Goal: Transaction & Acquisition: Purchase product/service

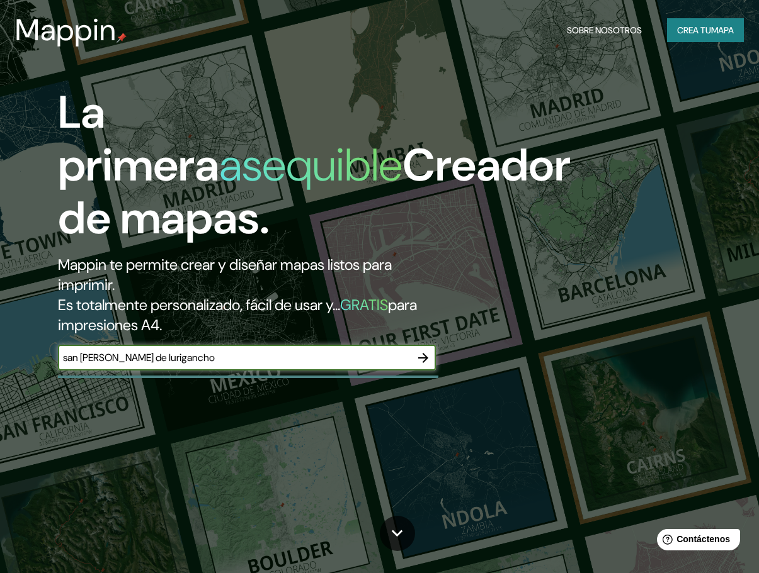
type input "san [PERSON_NAME] de lurigancho"
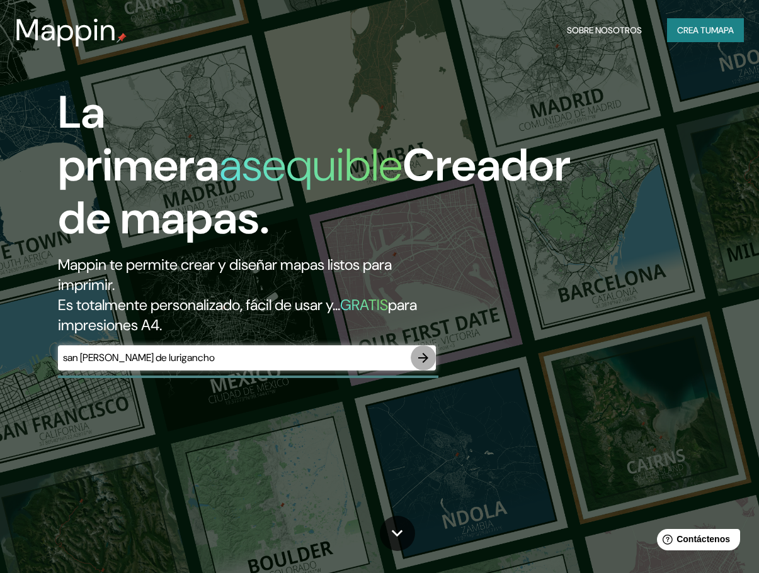
click at [425, 354] on icon "button" at bounding box center [422, 358] width 15 height 15
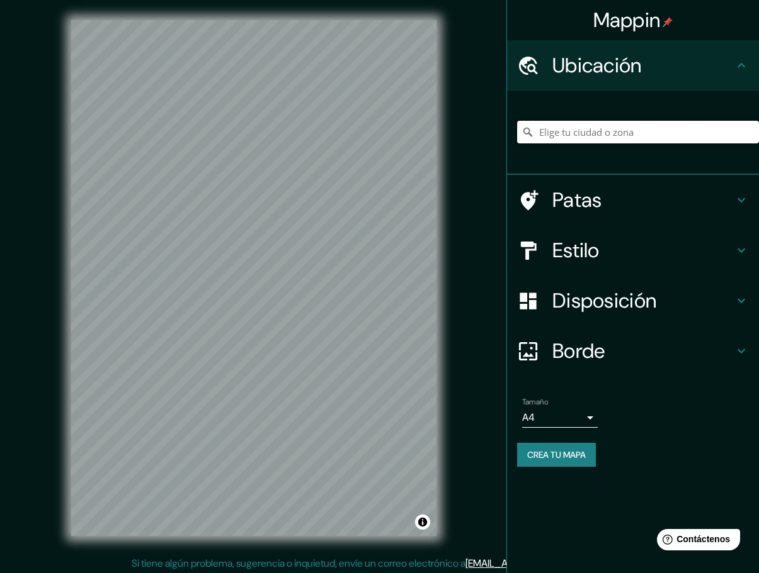
paste input "San [PERSON_NAME] de Lurigancho 15412"
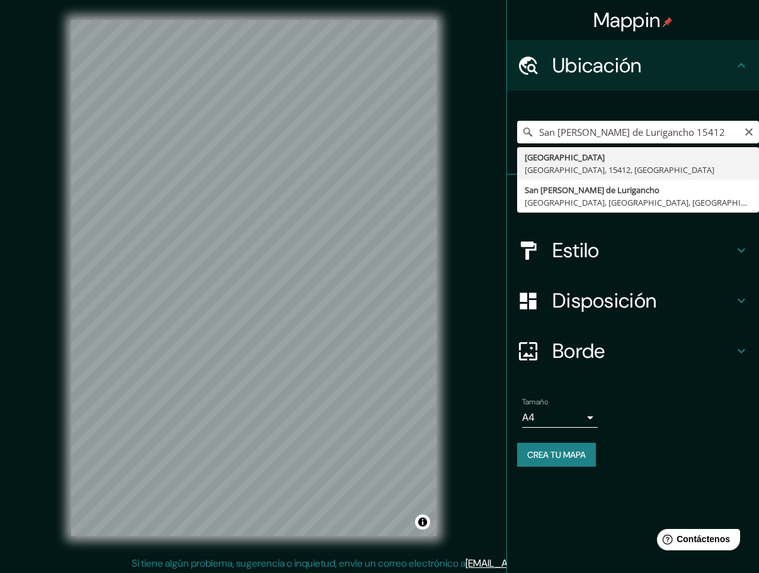
type input "[GEOGRAPHIC_DATA], [GEOGRAPHIC_DATA], 15412, [GEOGRAPHIC_DATA]"
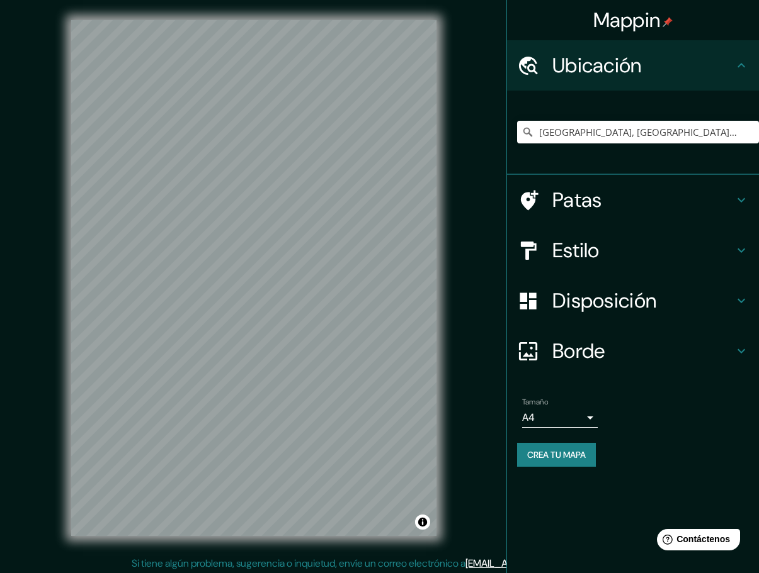
click at [604, 247] on h4 "Estilo" at bounding box center [642, 250] width 181 height 25
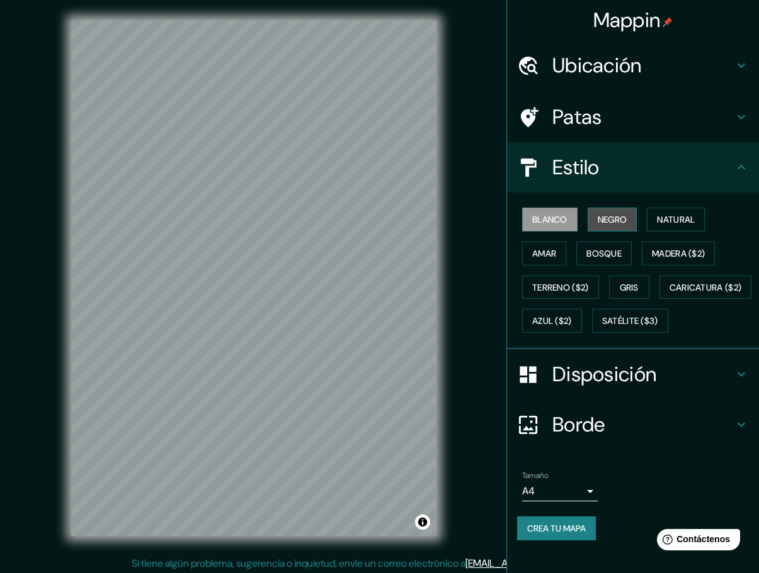
click at [599, 225] on font "Negro" at bounding box center [612, 219] width 30 height 11
click at [556, 220] on font "Blanco" at bounding box center [549, 219] width 35 height 11
click at [657, 222] on font "Natural" at bounding box center [676, 219] width 38 height 11
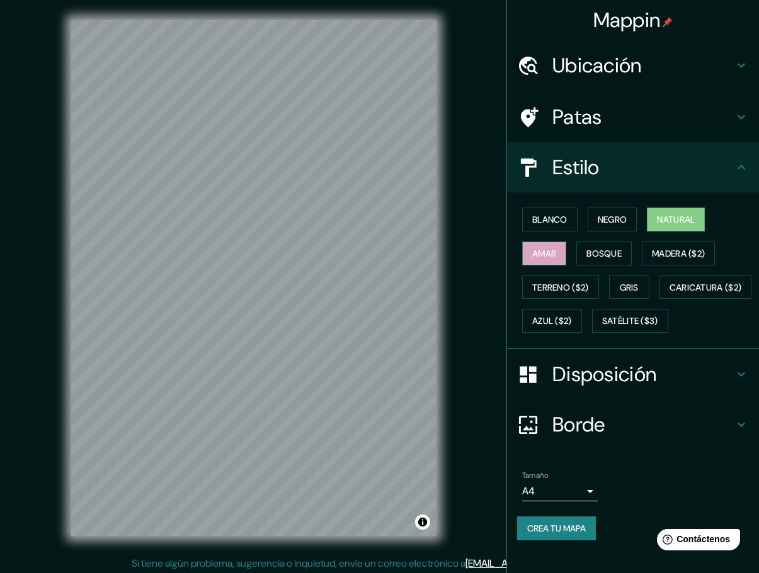
click at [546, 257] on font "Amar" at bounding box center [544, 253] width 24 height 11
click at [592, 257] on font "Bosque" at bounding box center [603, 253] width 35 height 11
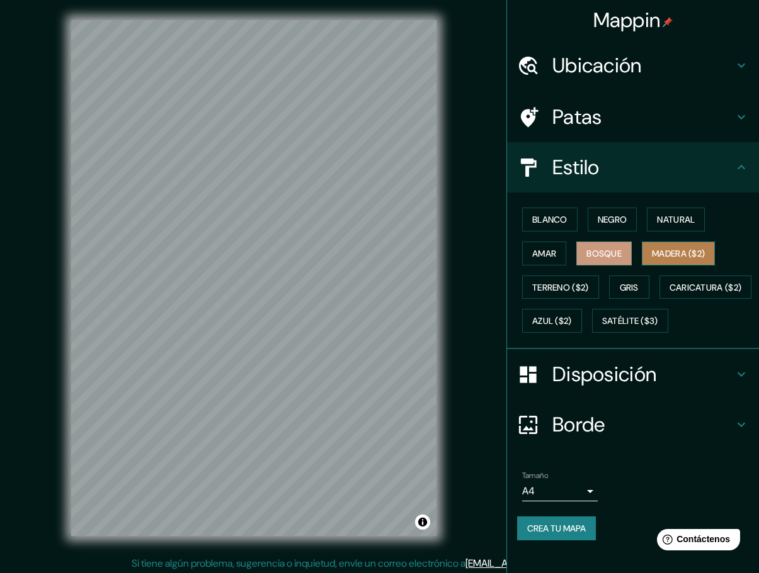
click at [657, 257] on font "Madera ($2)" at bounding box center [678, 253] width 53 height 11
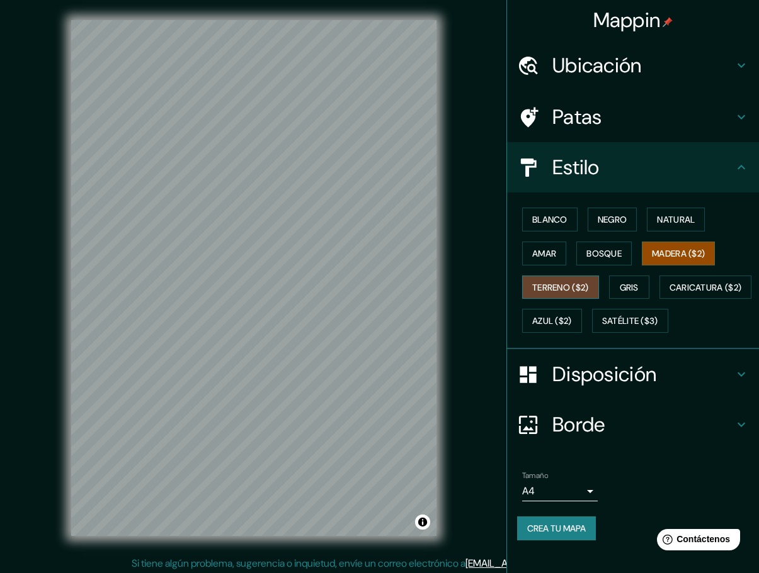
click at [572, 290] on font "Terreno ($2)" at bounding box center [560, 287] width 57 height 11
click at [619, 290] on font "Gris" at bounding box center [628, 287] width 19 height 11
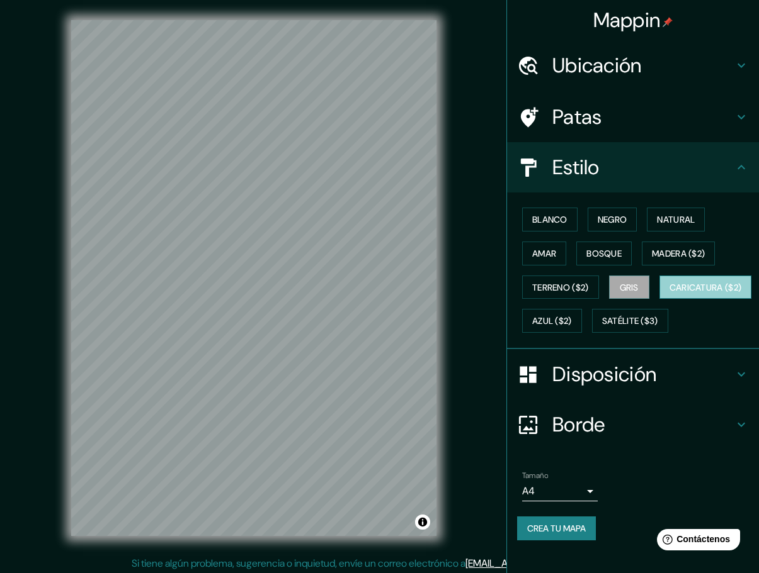
click at [669, 293] on font "Caricatura ($2)" at bounding box center [705, 287] width 72 height 11
click at [572, 317] on font "Azul ($2)" at bounding box center [552, 321] width 40 height 11
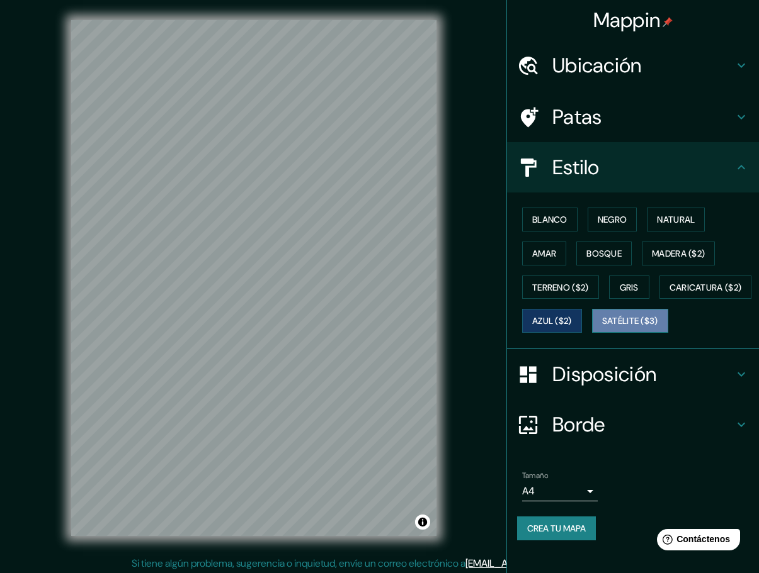
click at [602, 327] on font "Satélite ($3)" at bounding box center [630, 321] width 56 height 11
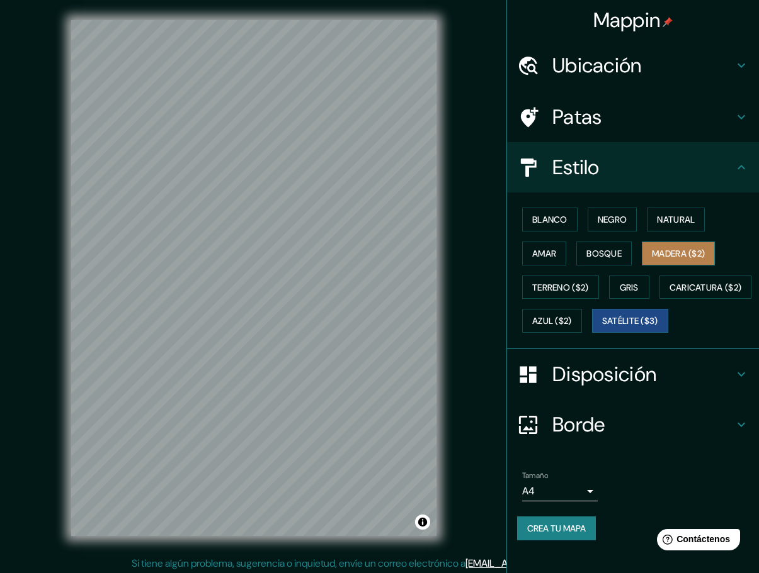
click at [655, 259] on font "Madera ($2)" at bounding box center [678, 254] width 53 height 16
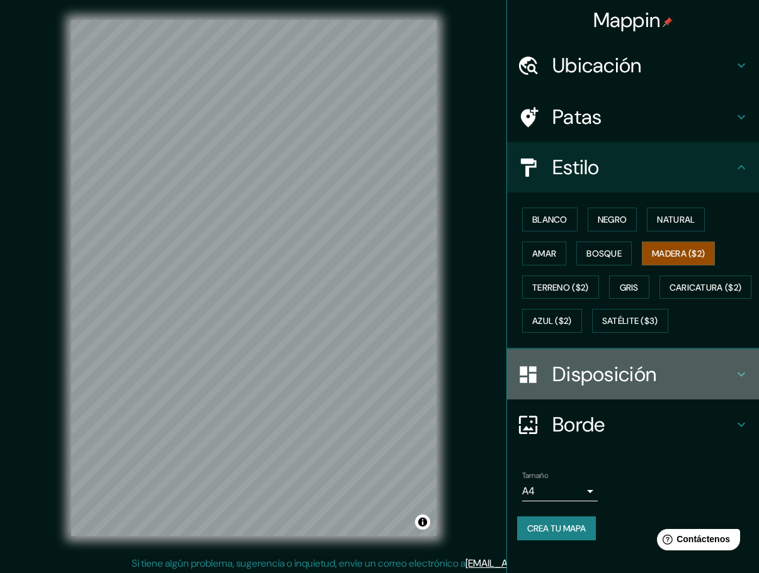
click at [655, 387] on h4 "Disposición" at bounding box center [642, 374] width 181 height 25
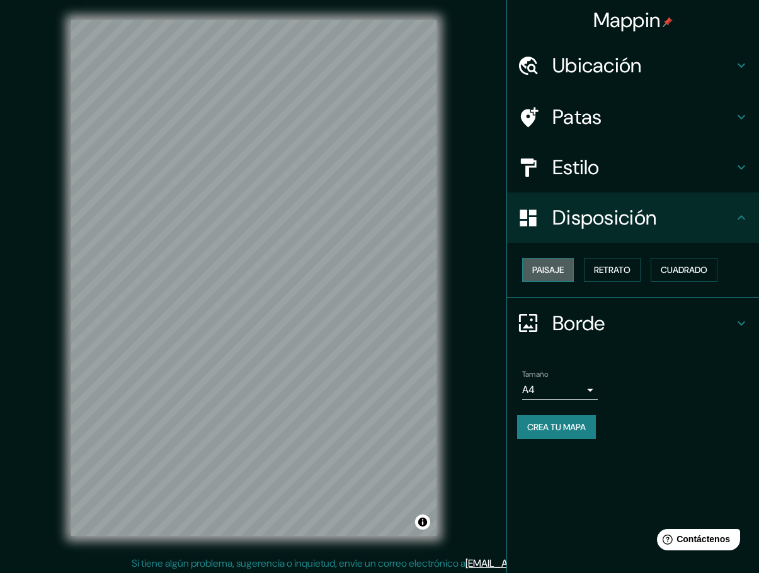
click at [549, 277] on font "Paisaje" at bounding box center [547, 270] width 31 height 16
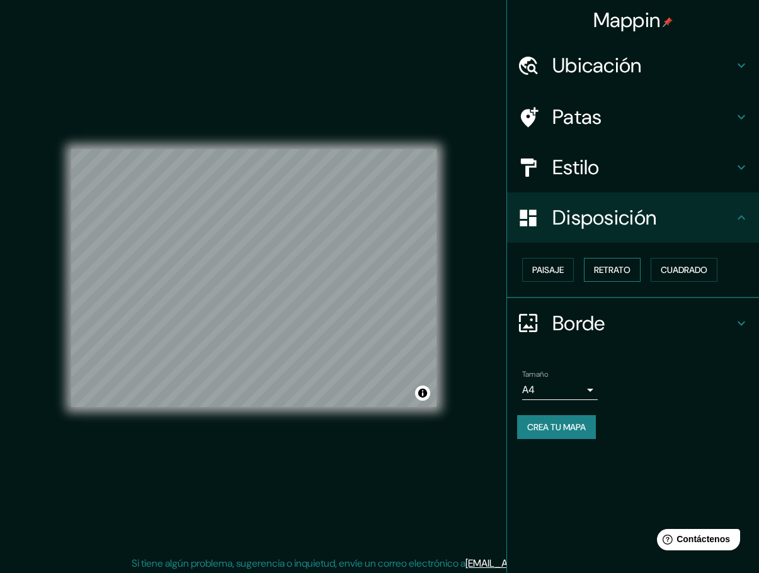
click at [601, 272] on font "Retrato" at bounding box center [612, 269] width 37 height 11
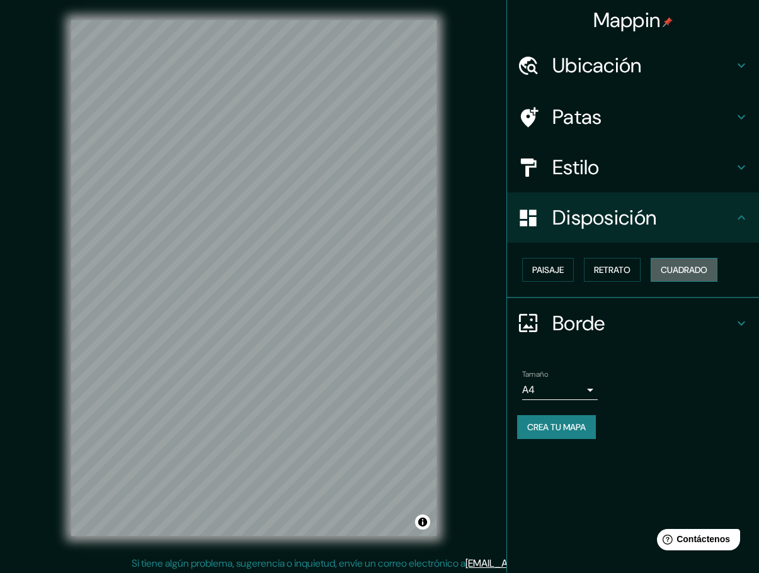
click at [675, 273] on font "Cuadrado" at bounding box center [683, 269] width 47 height 11
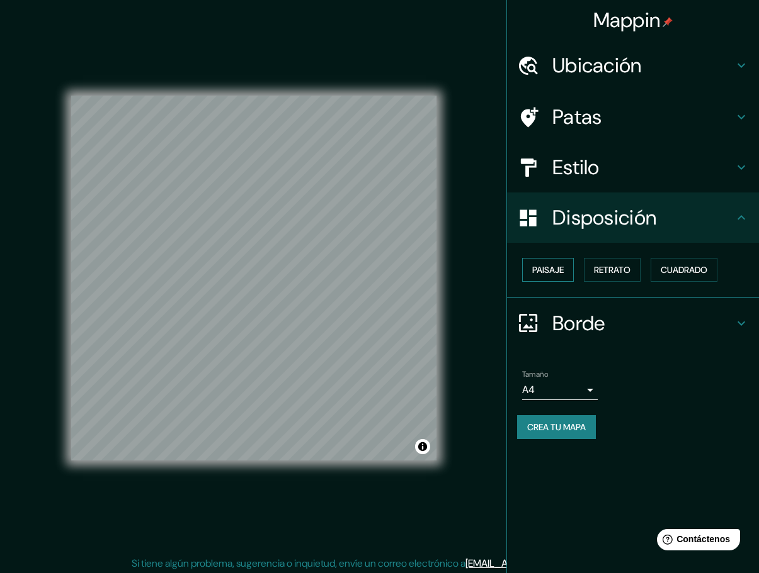
click at [562, 273] on font "Paisaje" at bounding box center [547, 269] width 31 height 11
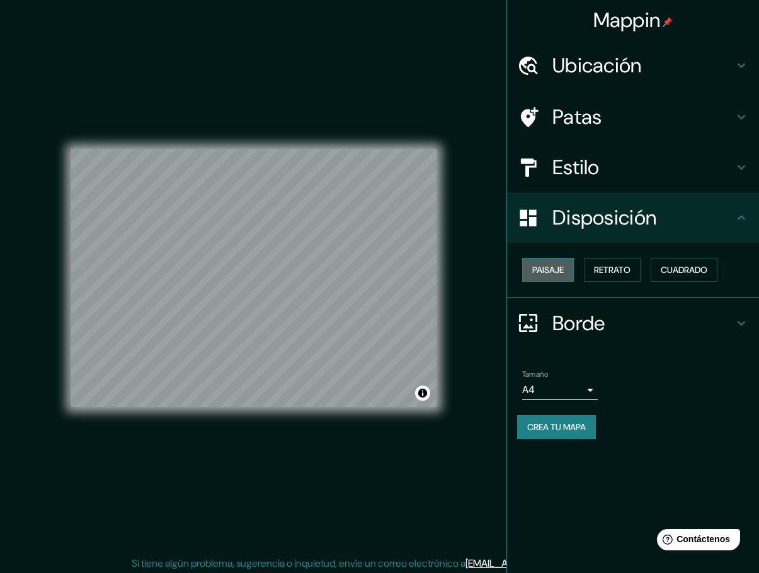
click at [563, 273] on font "Paisaje" at bounding box center [547, 269] width 31 height 11
click at [612, 273] on font "Retrato" at bounding box center [612, 269] width 37 height 11
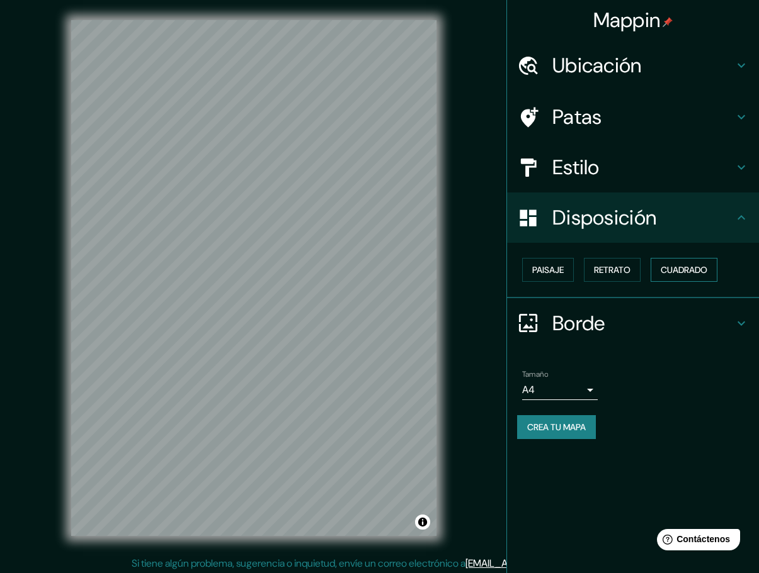
click at [679, 272] on font "Cuadrado" at bounding box center [683, 269] width 47 height 11
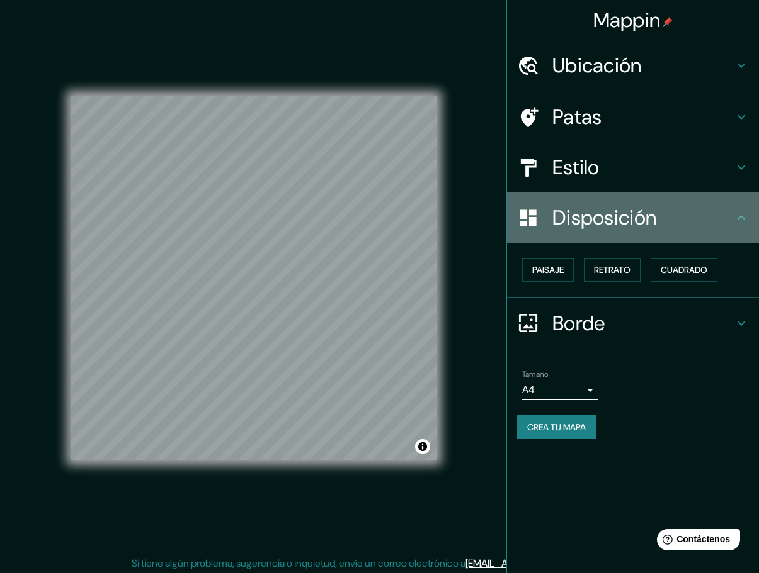
click at [735, 220] on icon at bounding box center [740, 217] width 15 height 15
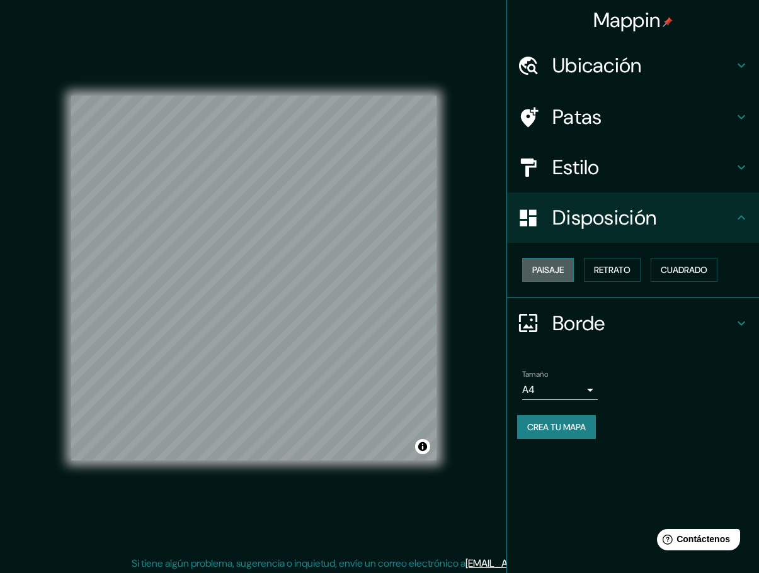
click at [563, 274] on font "Paisaje" at bounding box center [547, 269] width 31 height 11
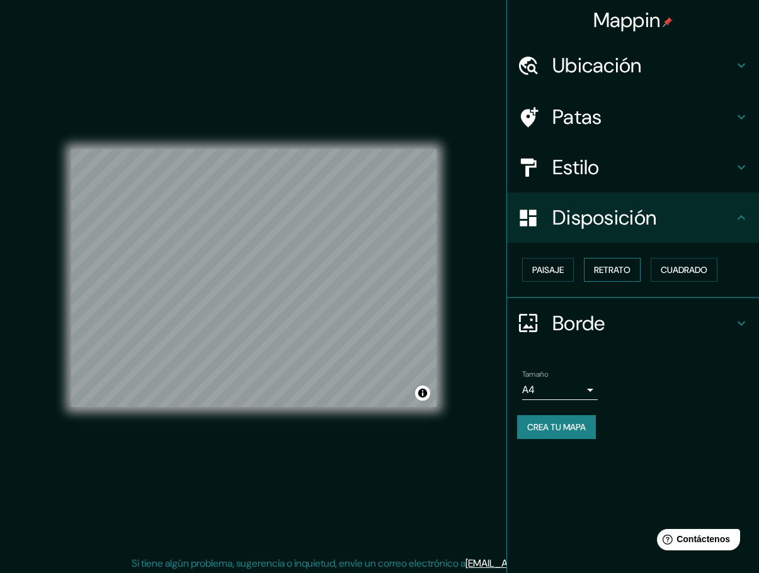
drag, startPoint x: 602, startPoint y: 269, endPoint x: 621, endPoint y: 269, distance: 18.9
click at [604, 269] on font "Retrato" at bounding box center [612, 269] width 37 height 11
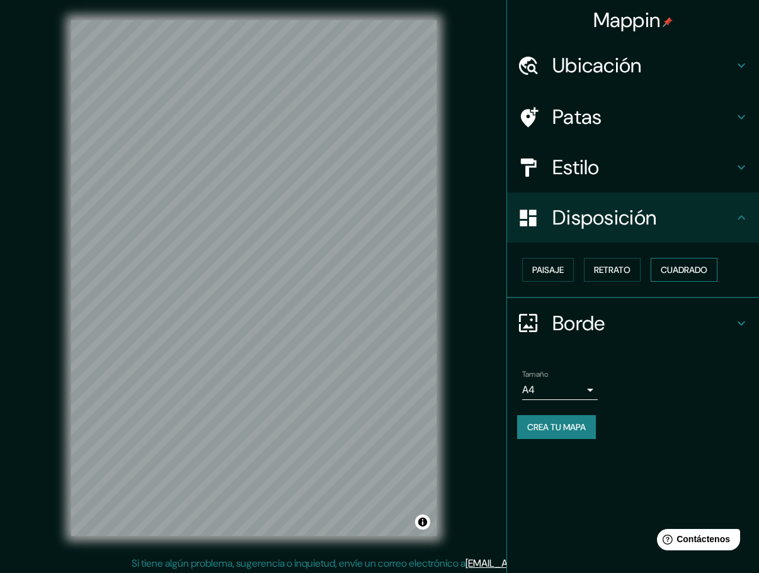
click at [691, 269] on font "Cuadrado" at bounding box center [683, 269] width 47 height 11
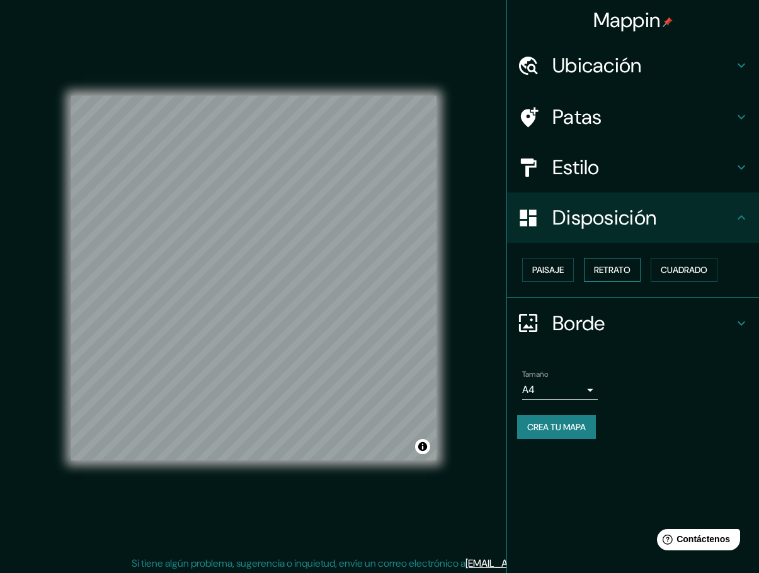
click at [628, 276] on font "Retrato" at bounding box center [612, 269] width 37 height 11
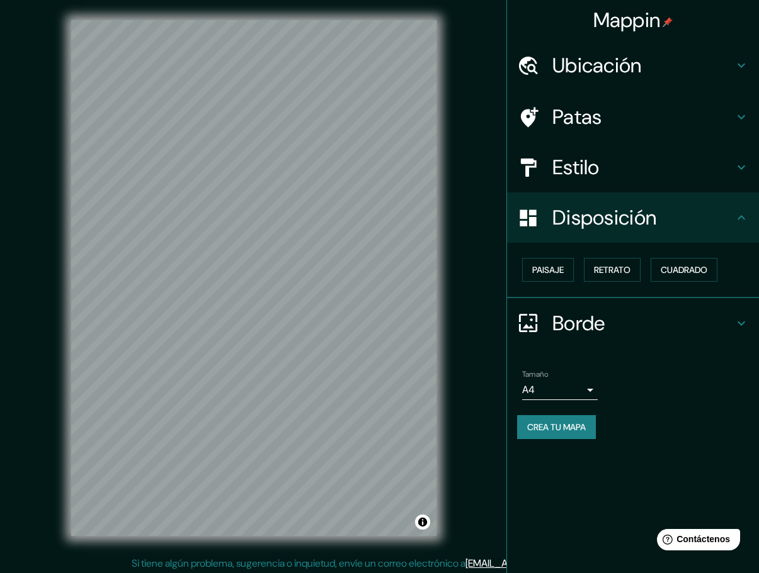
click at [638, 327] on h4 "Borde" at bounding box center [642, 323] width 181 height 25
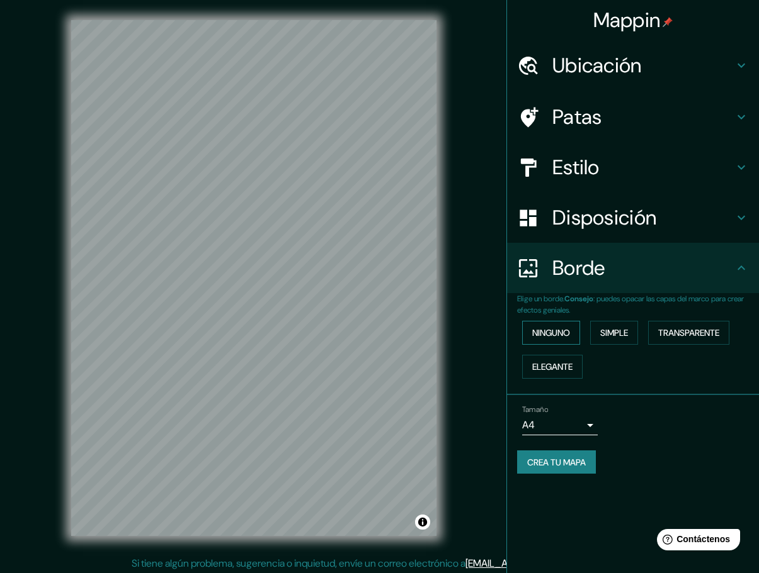
click at [560, 335] on font "Ninguno" at bounding box center [551, 332] width 38 height 11
click at [558, 339] on font "Ninguno" at bounding box center [551, 332] width 38 height 11
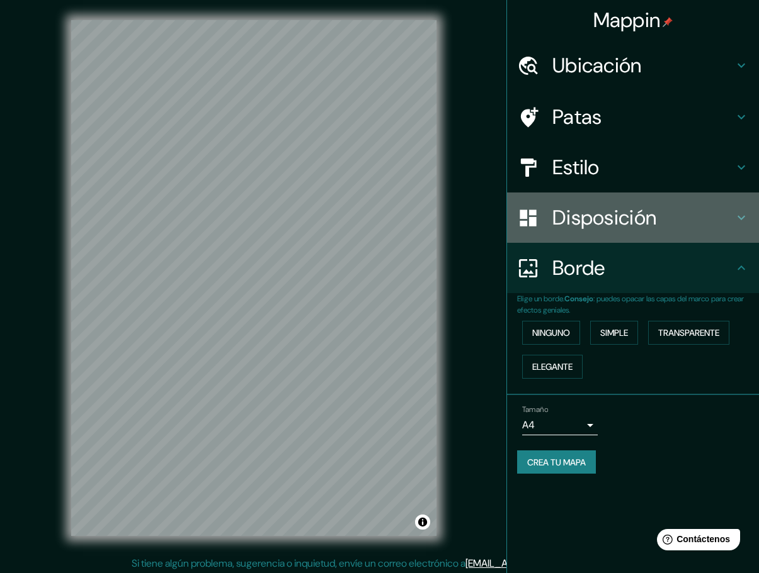
click at [637, 218] on font "Disposición" at bounding box center [604, 218] width 104 height 26
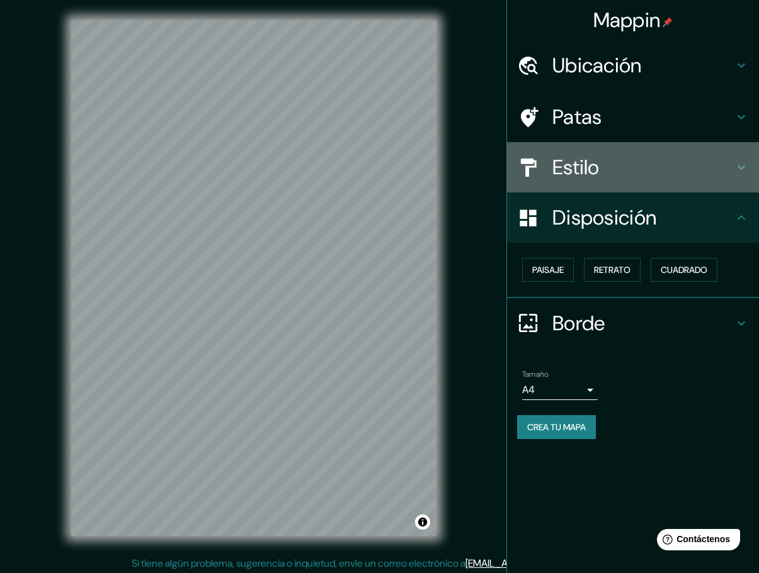
click at [624, 172] on h4 "Estilo" at bounding box center [642, 167] width 181 height 25
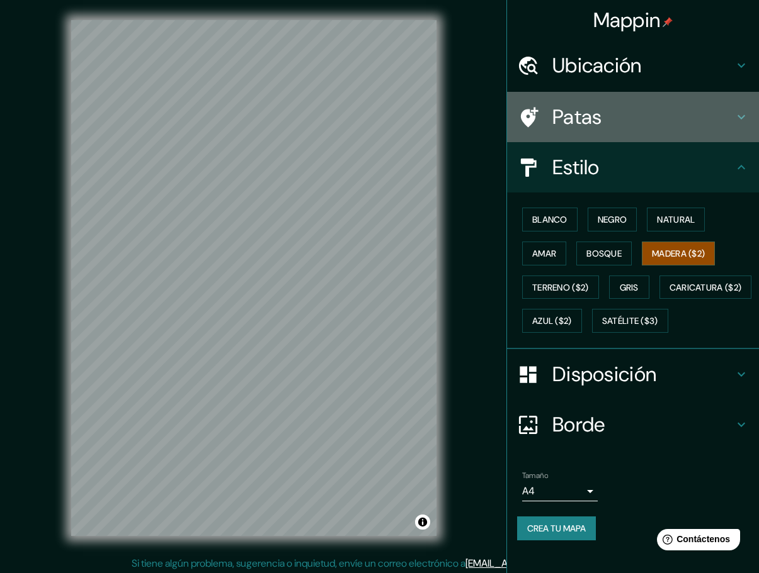
click at [604, 127] on h4 "Patas" at bounding box center [642, 116] width 181 height 25
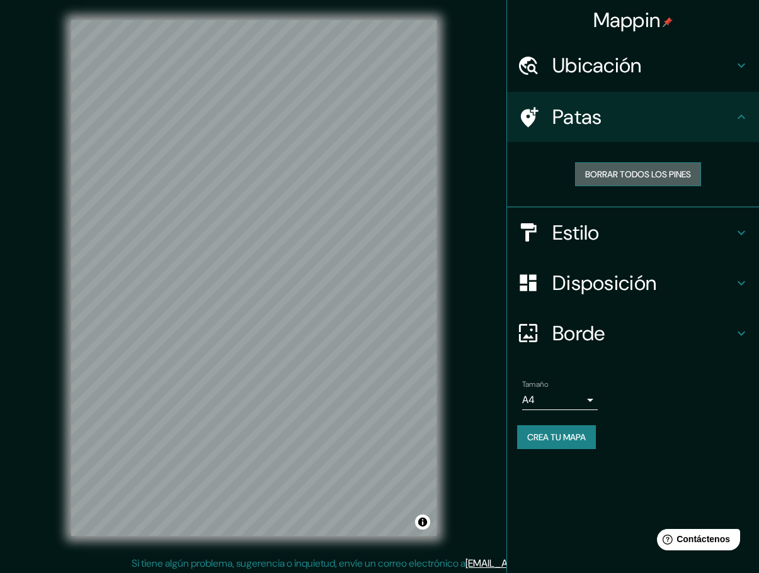
click at [622, 177] on font "Borrar todos los pines" at bounding box center [638, 174] width 106 height 11
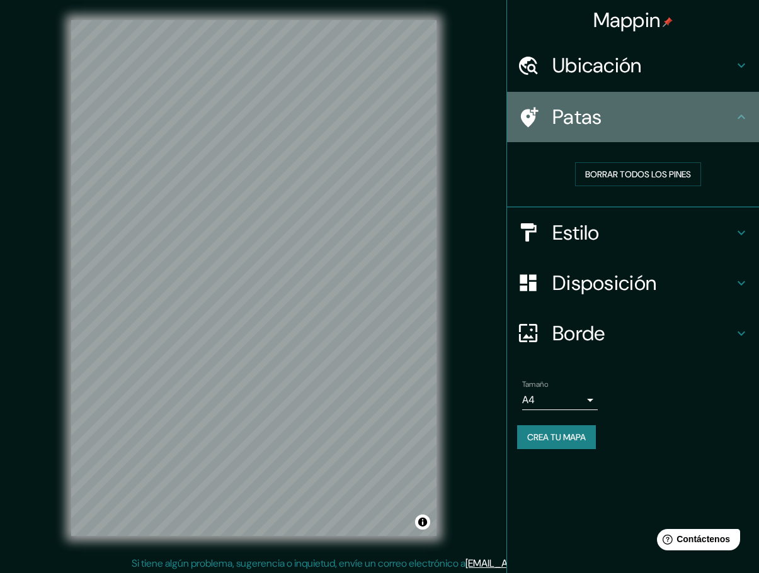
click at [535, 120] on icon at bounding box center [528, 117] width 22 height 22
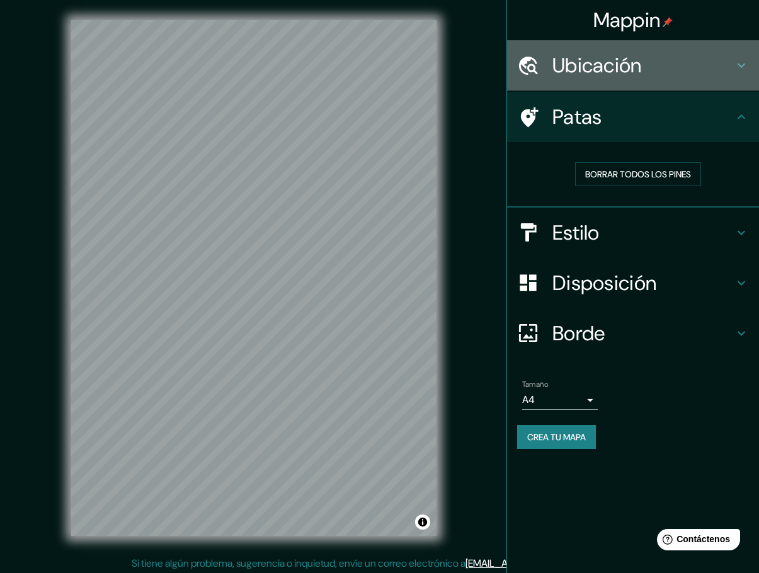
click at [567, 71] on font "Ubicación" at bounding box center [596, 65] width 89 height 26
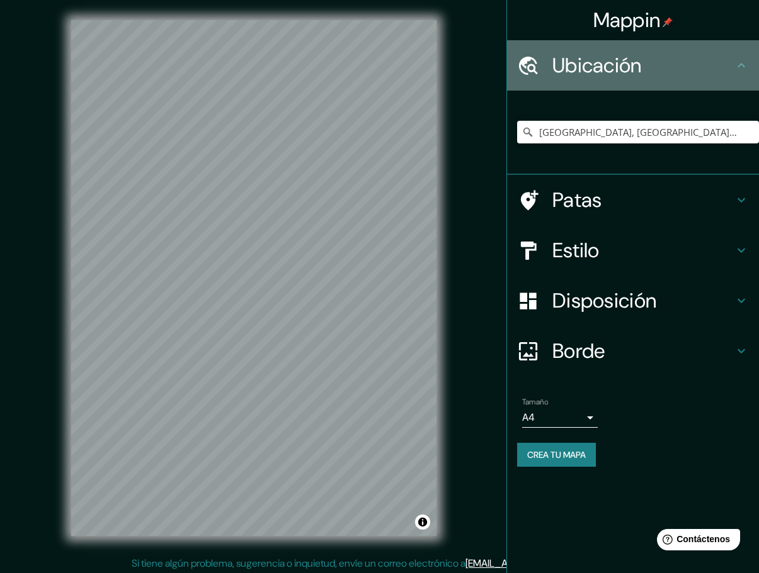
click at [567, 71] on font "Ubicación" at bounding box center [596, 65] width 89 height 26
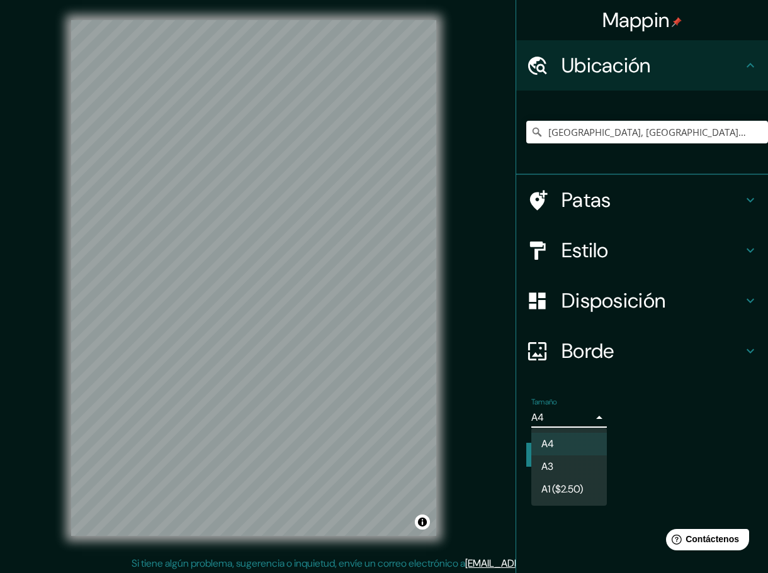
click at [586, 414] on body "Mappin Ubicación [GEOGRAPHIC_DATA], [GEOGRAPHIC_DATA], 15412, [GEOGRAPHIC_DATA]…" at bounding box center [384, 286] width 768 height 573
click at [586, 414] on div at bounding box center [384, 286] width 768 height 573
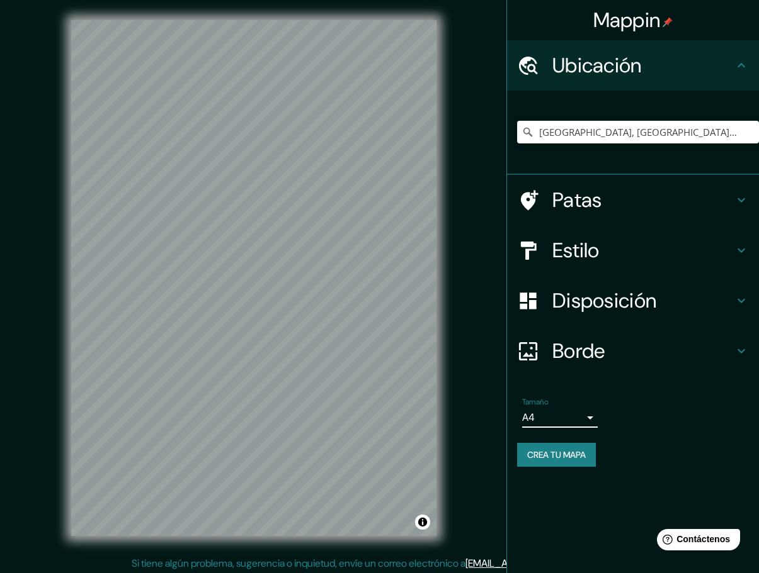
click at [572, 453] on font "Crea tu mapa" at bounding box center [556, 454] width 59 height 11
click at [572, 457] on div "Crea tu mapa" at bounding box center [633, 455] width 232 height 24
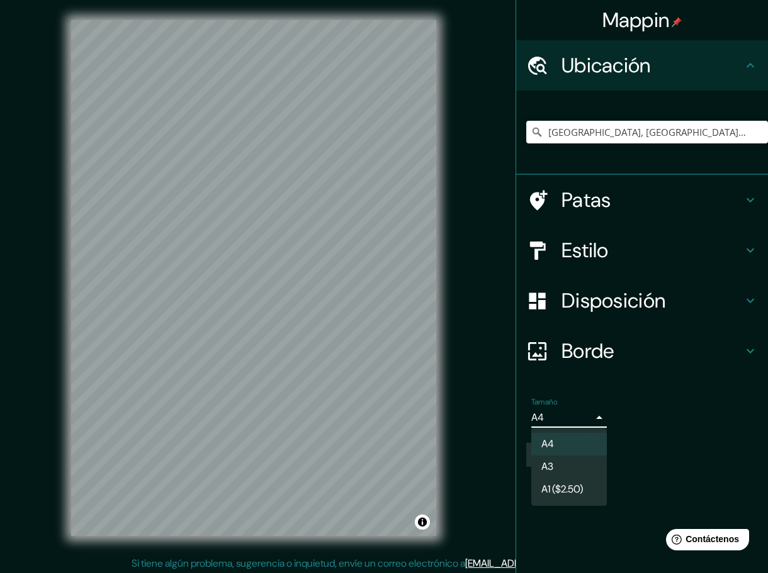
click at [591, 419] on body "Mappin Ubicación [GEOGRAPHIC_DATA], [GEOGRAPHIC_DATA], 15412, [GEOGRAPHIC_DATA]…" at bounding box center [384, 286] width 768 height 573
drag, startPoint x: 626, startPoint y: 424, endPoint x: 612, endPoint y: 439, distance: 19.6
click at [626, 425] on div at bounding box center [384, 286] width 768 height 573
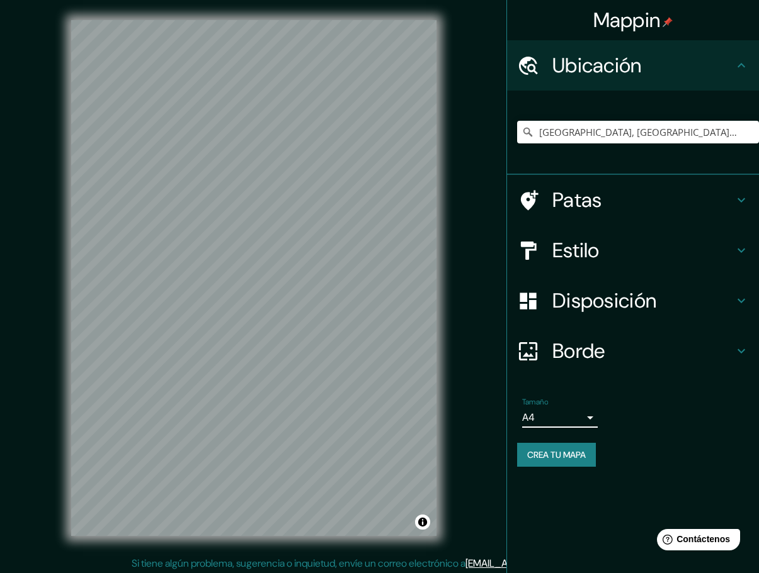
click at [582, 460] on font "Crea tu mapa" at bounding box center [556, 454] width 59 height 11
click at [582, 460] on div "Crea tu mapa" at bounding box center [633, 455] width 232 height 24
drag, startPoint x: 448, startPoint y: 253, endPoint x: 573, endPoint y: 455, distance: 237.7
click at [573, 455] on font "Crea tu mapa" at bounding box center [556, 454] width 59 height 11
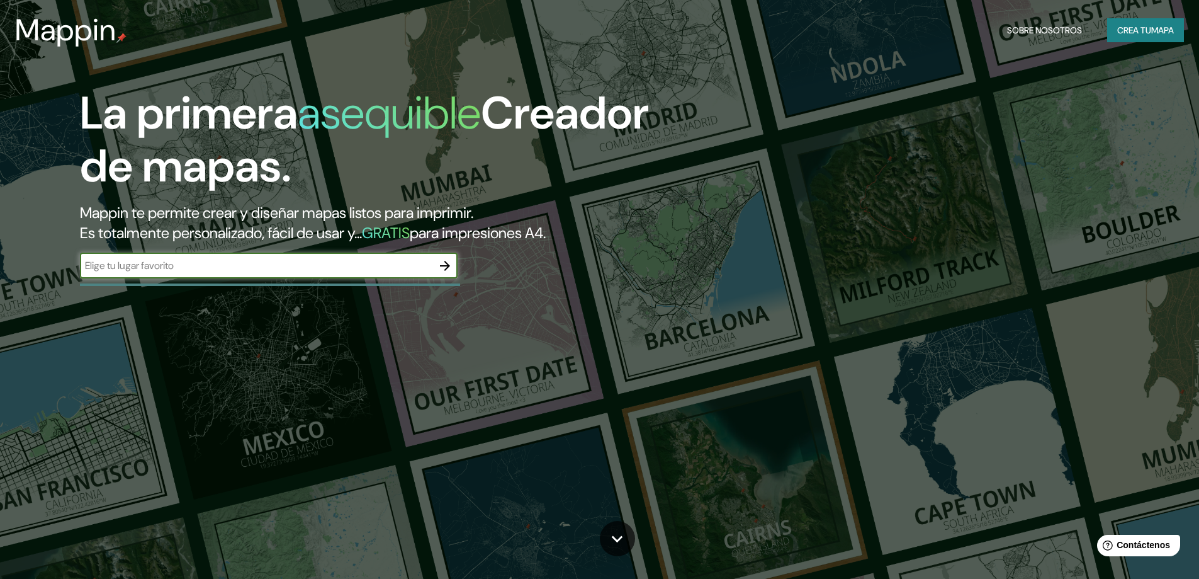
click at [332, 267] on input "text" at bounding box center [256, 265] width 353 height 14
type input "san [PERSON_NAME] de lurigancho lima"
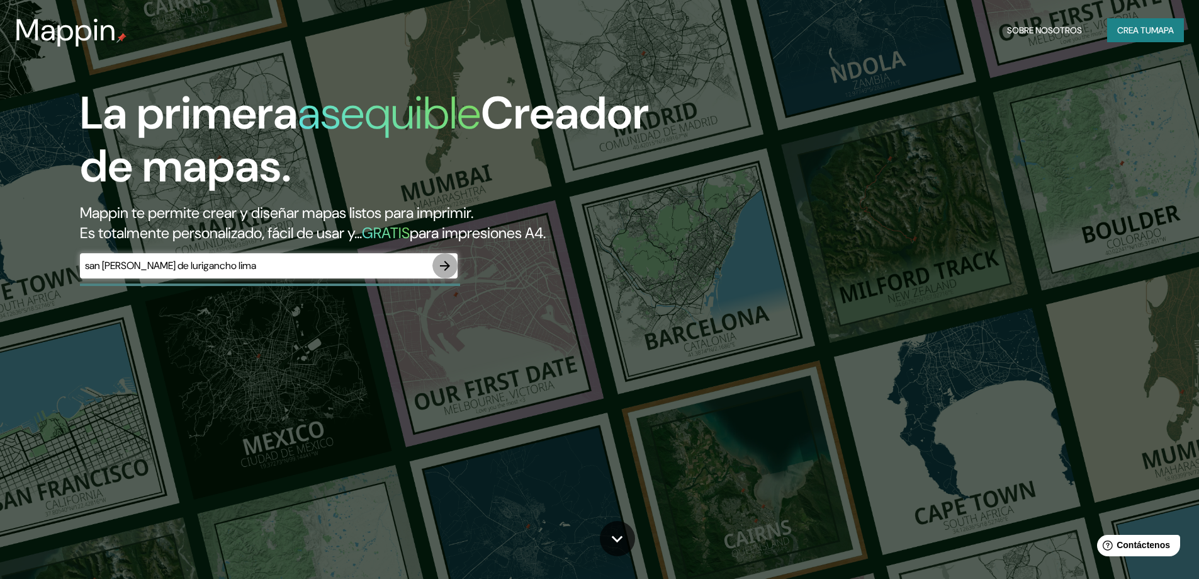
click at [448, 265] on icon "button" at bounding box center [445, 266] width 10 height 10
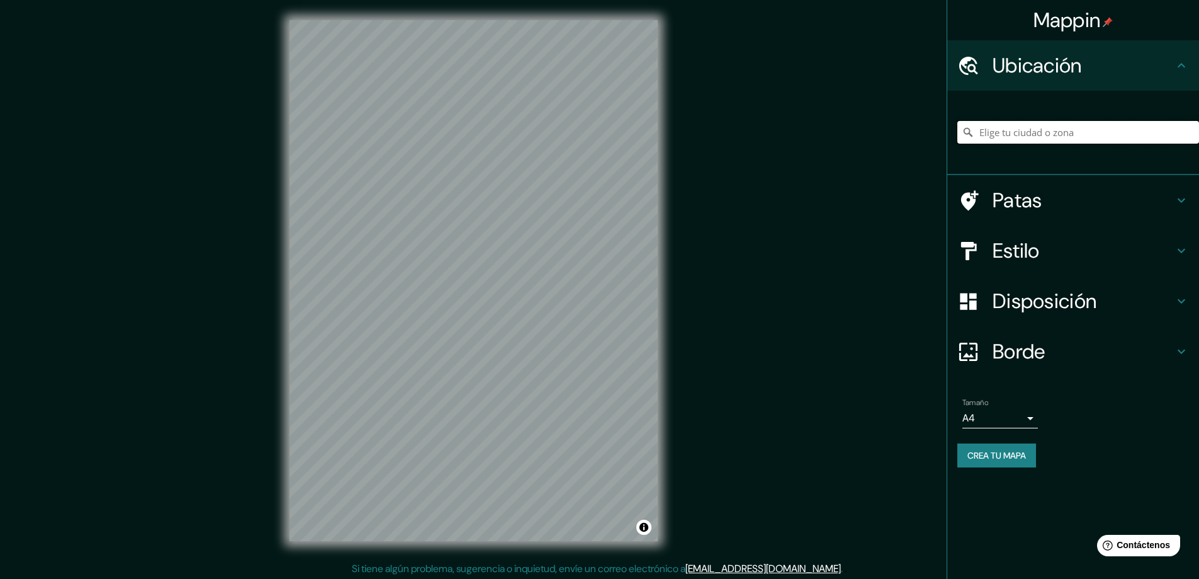
click at [767, 133] on input "Elige tu ciudad o zona" at bounding box center [1078, 132] width 242 height 23
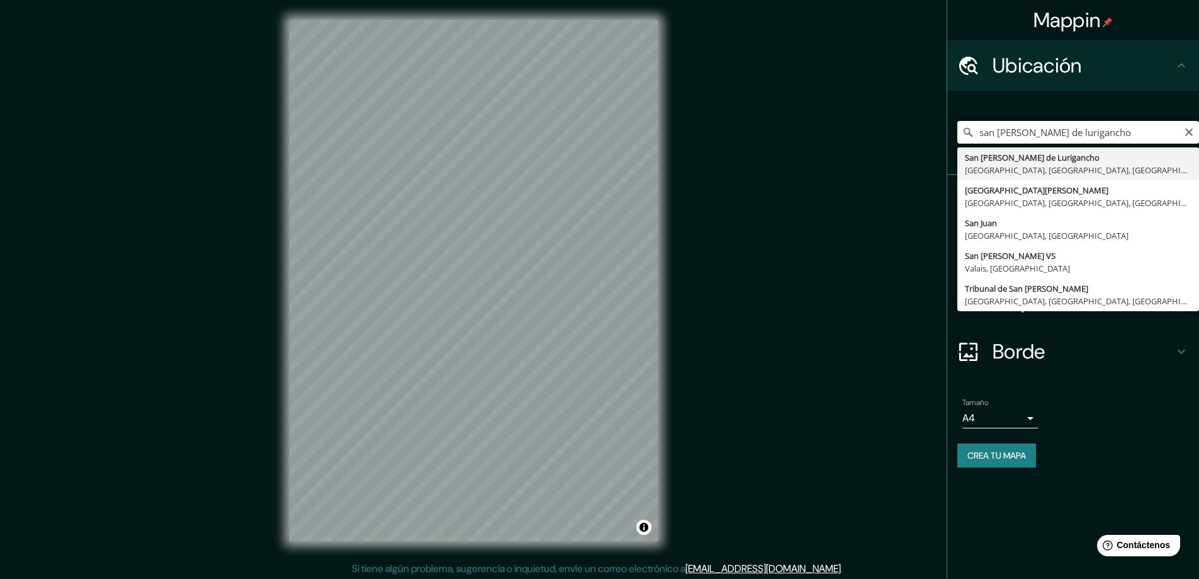
type input "San [PERSON_NAME] De Lurigancho, [GEOGRAPHIC_DATA], [GEOGRAPHIC_DATA], [GEOGRAP…"
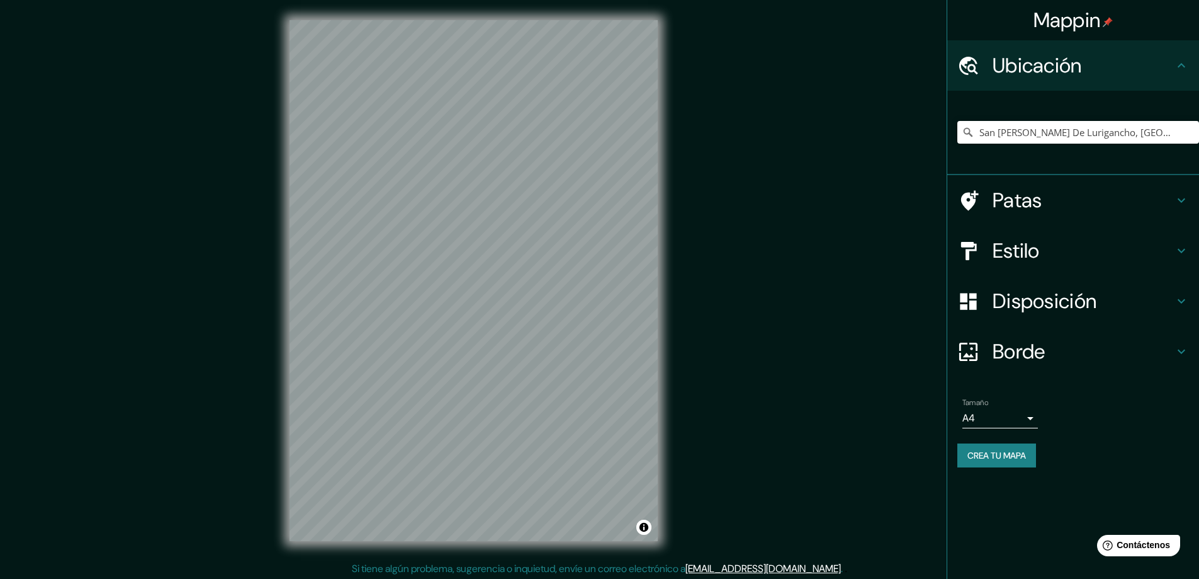
click at [728, 263] on div "Mappin Ubicación [GEOGRAPHIC_DATA][PERSON_NAME], [GEOGRAPHIC_DATA], [GEOGRAPHIC…" at bounding box center [599, 290] width 1199 height 581
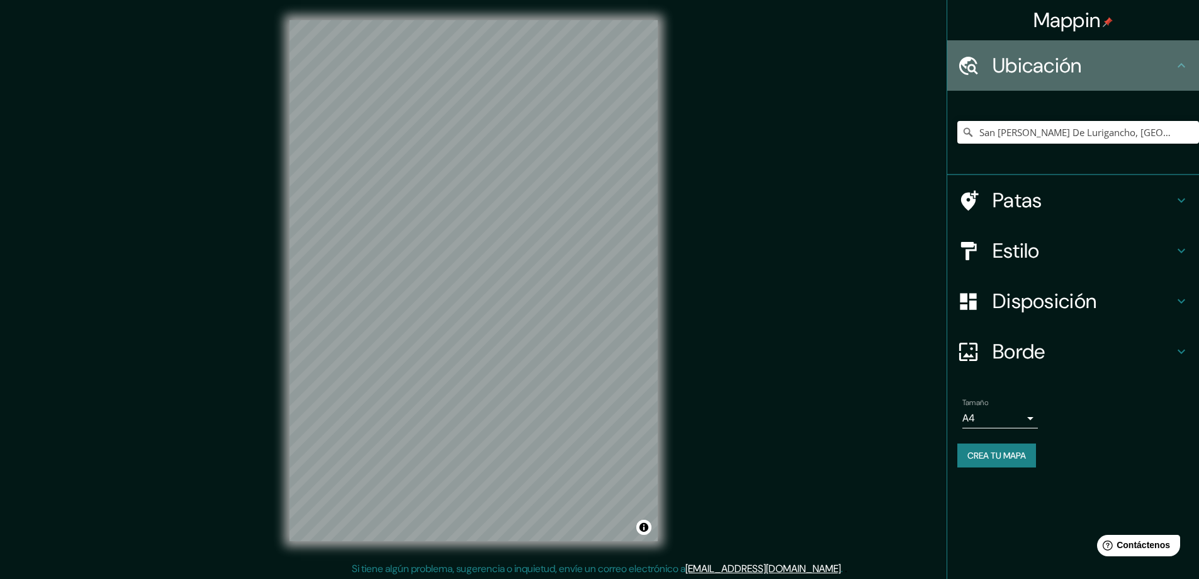
click at [767, 59] on icon at bounding box center [1181, 65] width 15 height 15
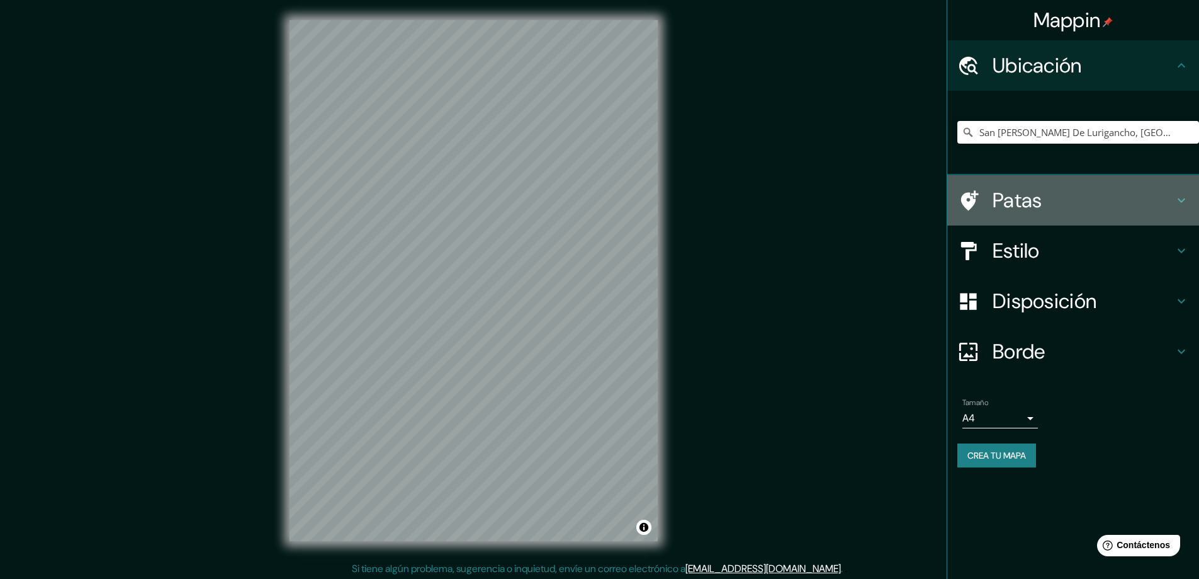
click at [767, 200] on icon at bounding box center [1181, 200] width 15 height 15
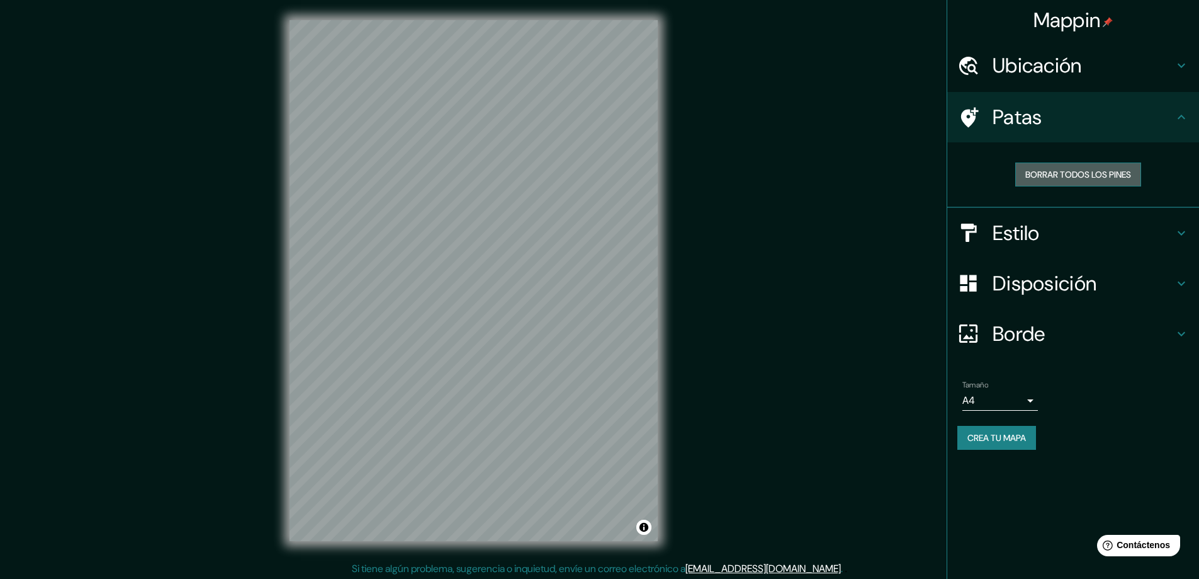
click at [767, 173] on font "Borrar todos los pines" at bounding box center [1078, 174] width 106 height 11
click at [767, 230] on icon at bounding box center [1181, 232] width 15 height 15
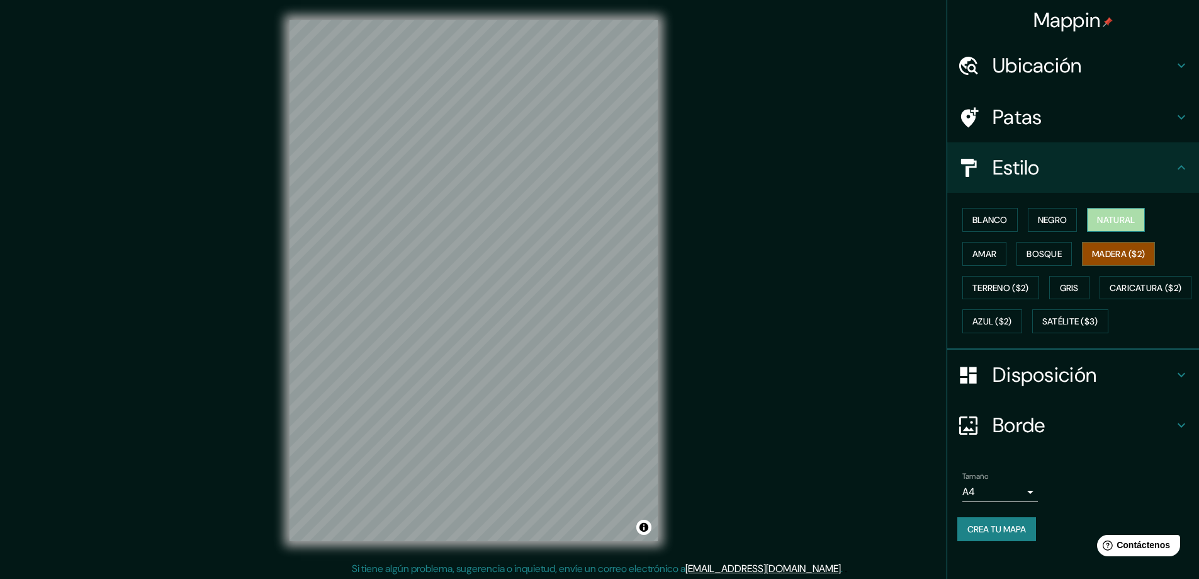
click at [767, 226] on font "Natural" at bounding box center [1116, 220] width 38 height 16
click at [767, 217] on font "Negro" at bounding box center [1053, 219] width 30 height 11
click at [767, 221] on font "Blanco" at bounding box center [990, 219] width 35 height 11
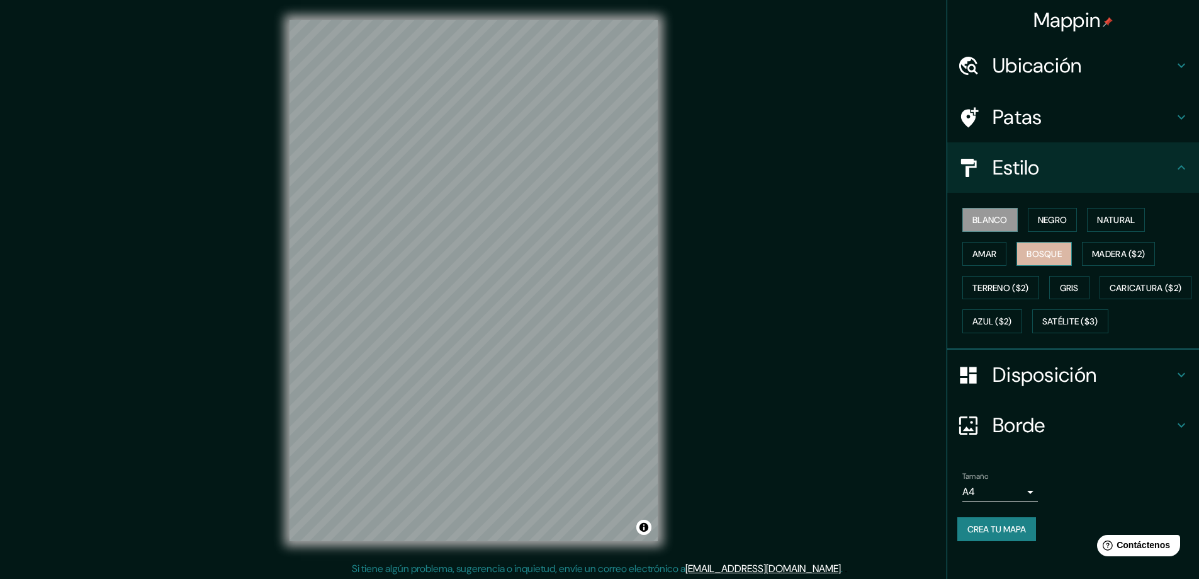
click at [767, 254] on font "Bosque" at bounding box center [1044, 253] width 35 height 11
click at [767, 257] on font "Madera ($2)" at bounding box center [1118, 253] width 53 height 11
click at [767, 382] on icon at bounding box center [1181, 374] width 15 height 15
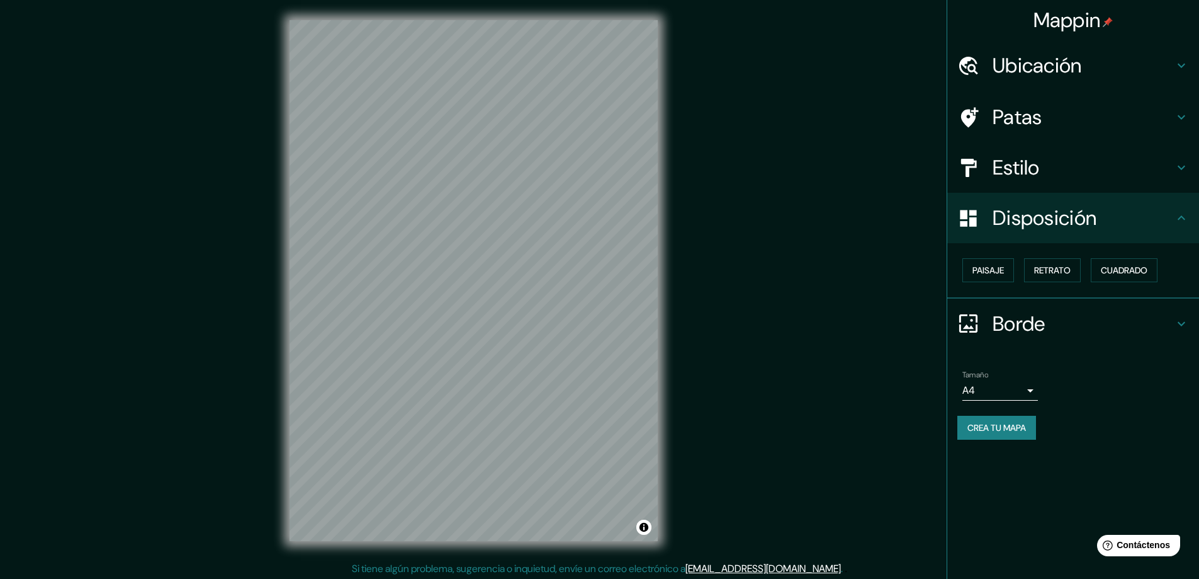
click at [767, 318] on font "Borde" at bounding box center [1019, 323] width 53 height 26
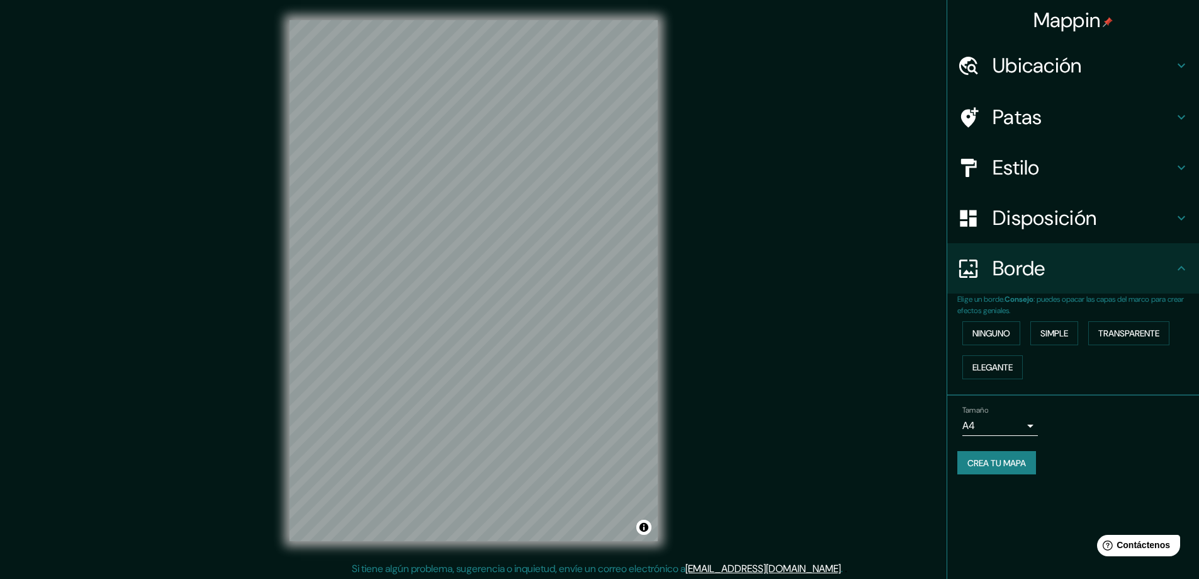
click at [767, 269] on h4 "Borde" at bounding box center [1083, 268] width 181 height 25
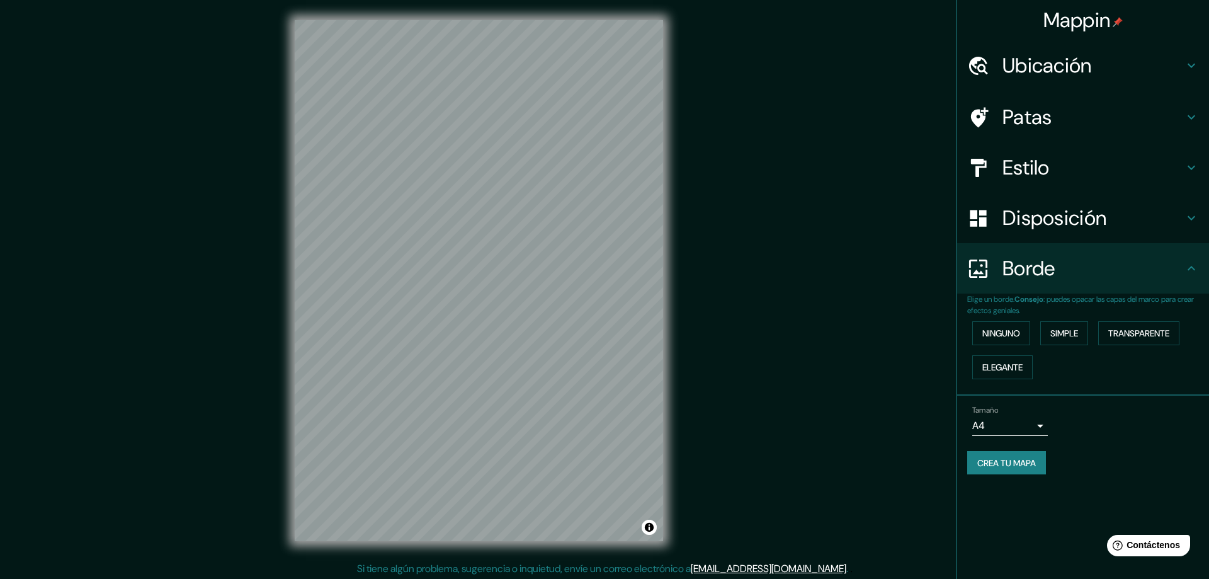
click at [767, 426] on body "Mappin Ubicación [GEOGRAPHIC_DATA][PERSON_NAME], [GEOGRAPHIC_DATA], [GEOGRAPHIC…" at bounding box center [604, 289] width 1209 height 579
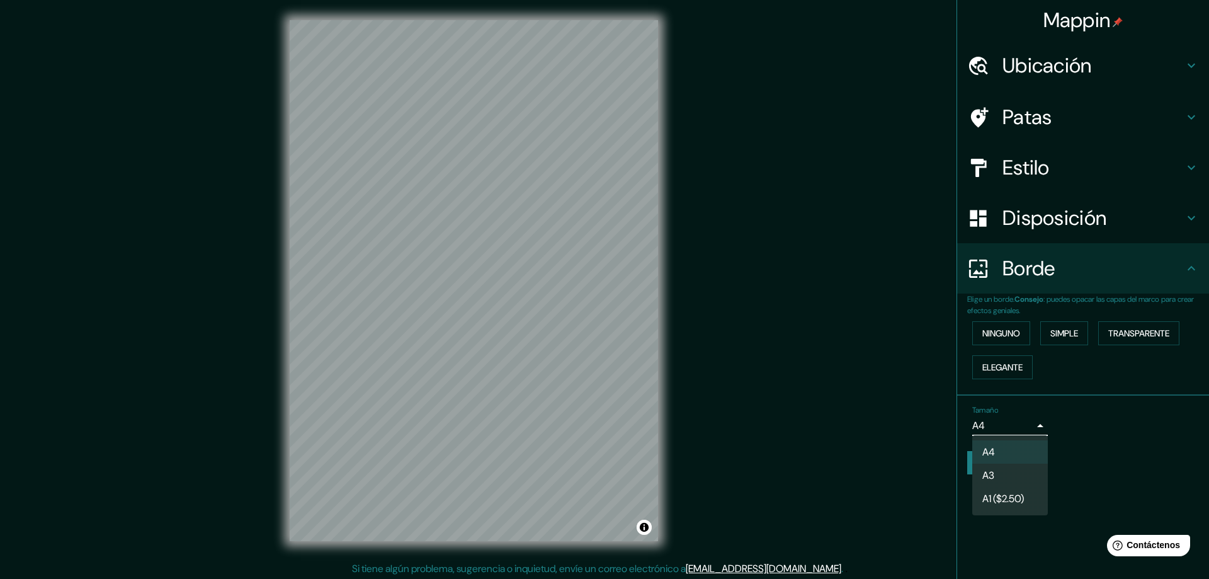
click at [767, 423] on div at bounding box center [604, 289] width 1209 height 579
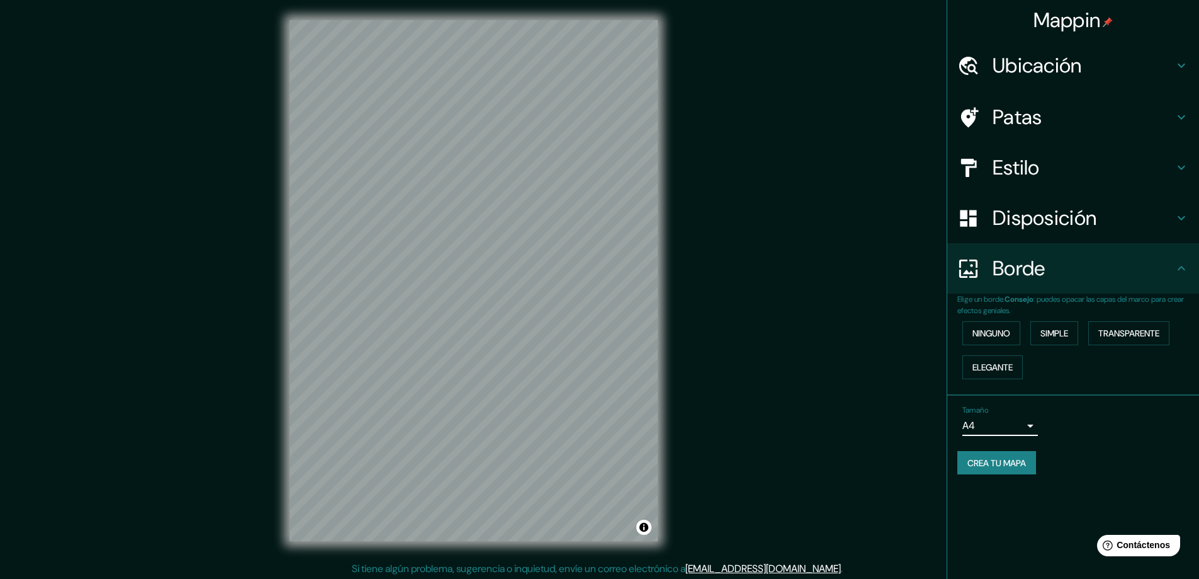
click at [767, 170] on h4 "Estilo" at bounding box center [1083, 167] width 181 height 25
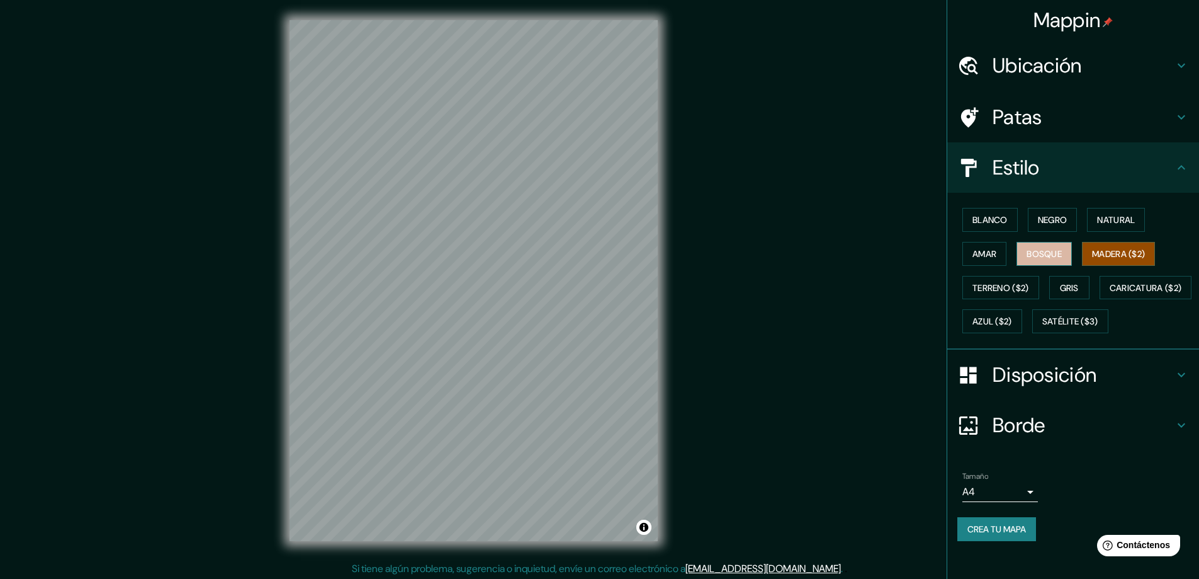
click at [767, 251] on font "Bosque" at bounding box center [1044, 253] width 35 height 11
click at [767, 254] on font "Amar" at bounding box center [985, 253] width 24 height 11
click at [767, 222] on font "Blanco" at bounding box center [990, 219] width 35 height 11
click at [767, 221] on font "Negro" at bounding box center [1053, 219] width 30 height 11
click at [767, 221] on font "Natural" at bounding box center [1116, 219] width 38 height 11
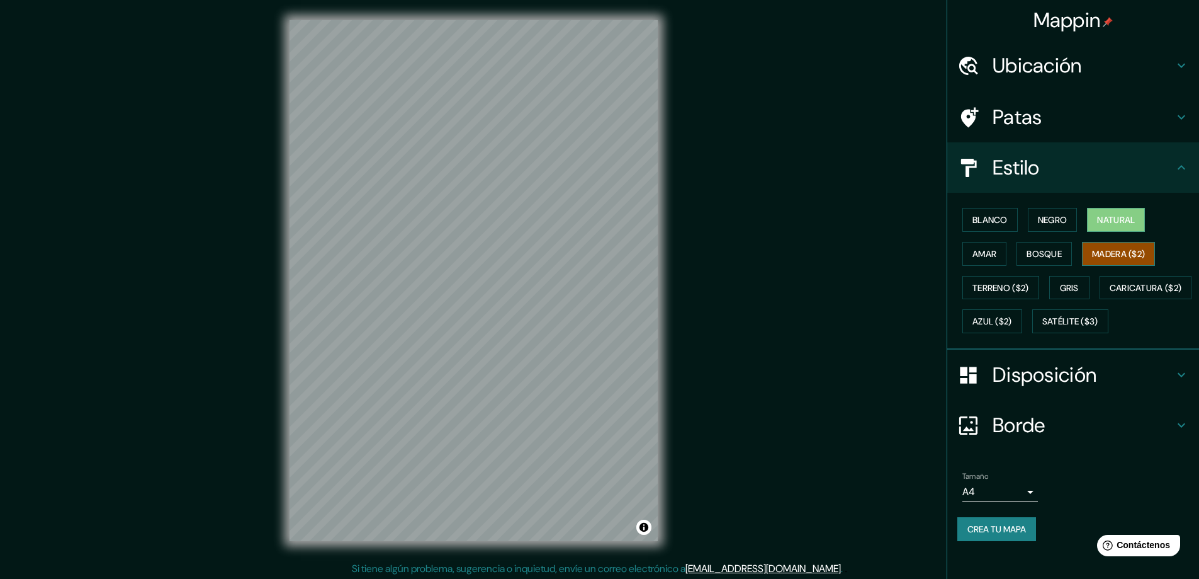
click at [767, 256] on font "Madera ($2)" at bounding box center [1118, 253] width 53 height 11
click at [767, 288] on font "Terreno ($2)" at bounding box center [1001, 287] width 57 height 11
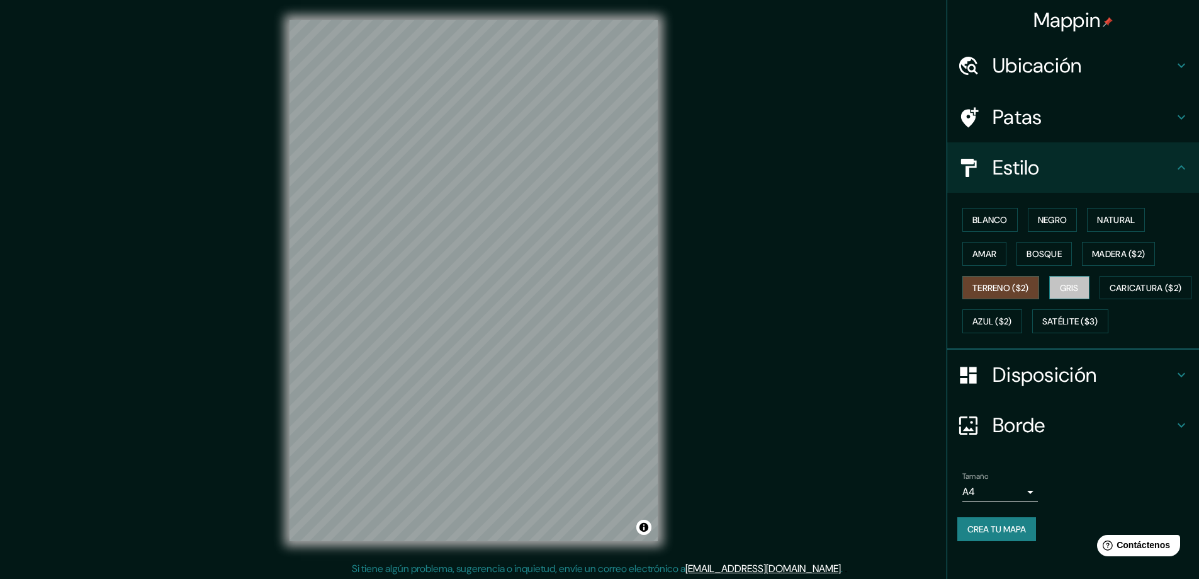
click at [767, 286] on button "Gris" at bounding box center [1069, 288] width 40 height 24
click at [767, 293] on font "Caricatura ($2)" at bounding box center [1146, 287] width 72 height 11
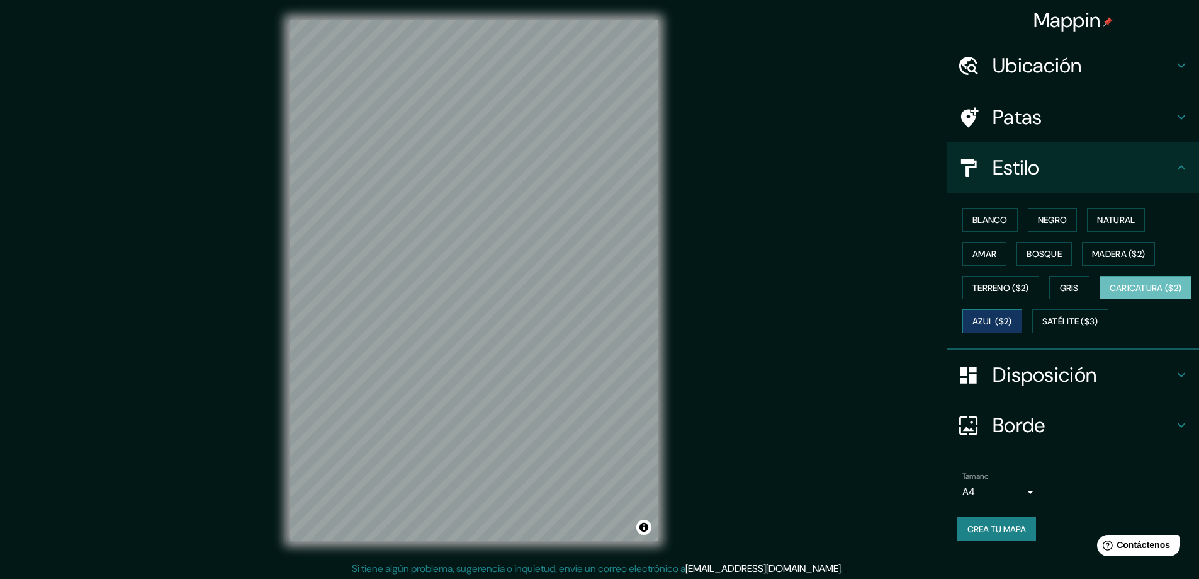
click at [767, 324] on font "Azul ($2)" at bounding box center [993, 321] width 40 height 11
click at [767, 327] on font "Satélite ($3)" at bounding box center [1070, 321] width 56 height 11
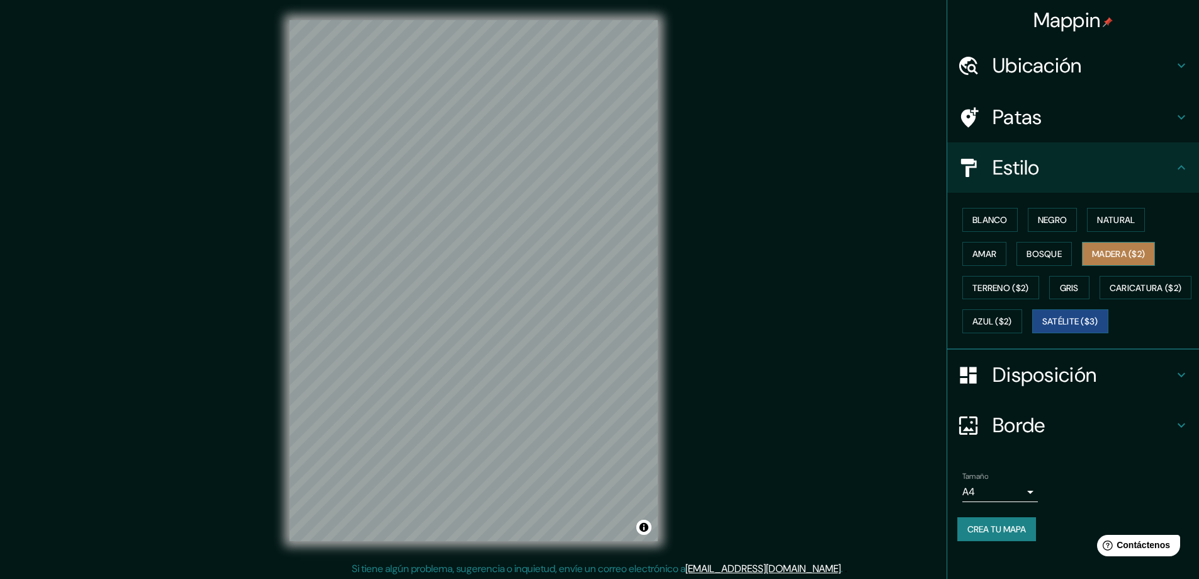
click at [767, 255] on font "Madera ($2)" at bounding box center [1118, 253] width 53 height 11
click at [767, 225] on font "Natural" at bounding box center [1116, 219] width 38 height 11
